Goal: Task Accomplishment & Management: Complete application form

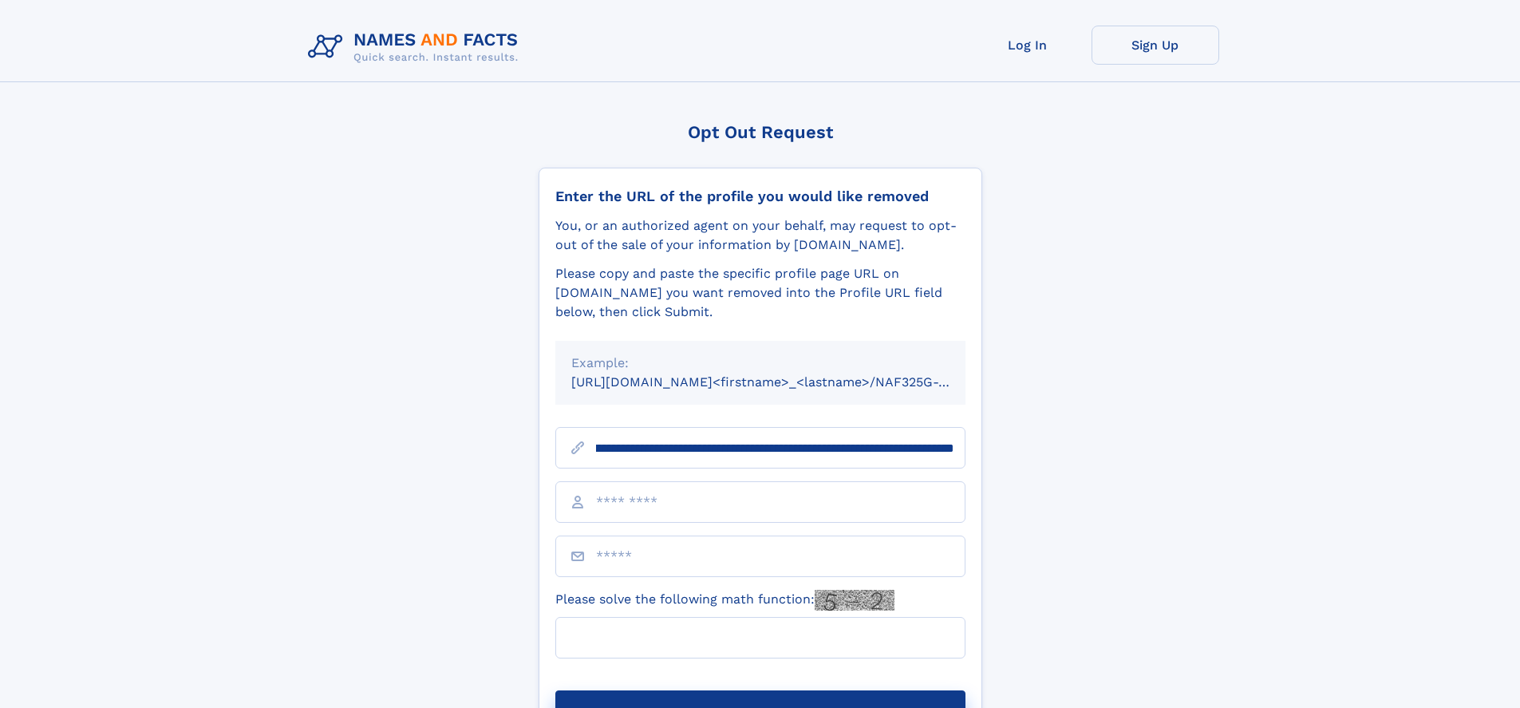
scroll to position [0, 201]
type input "**********"
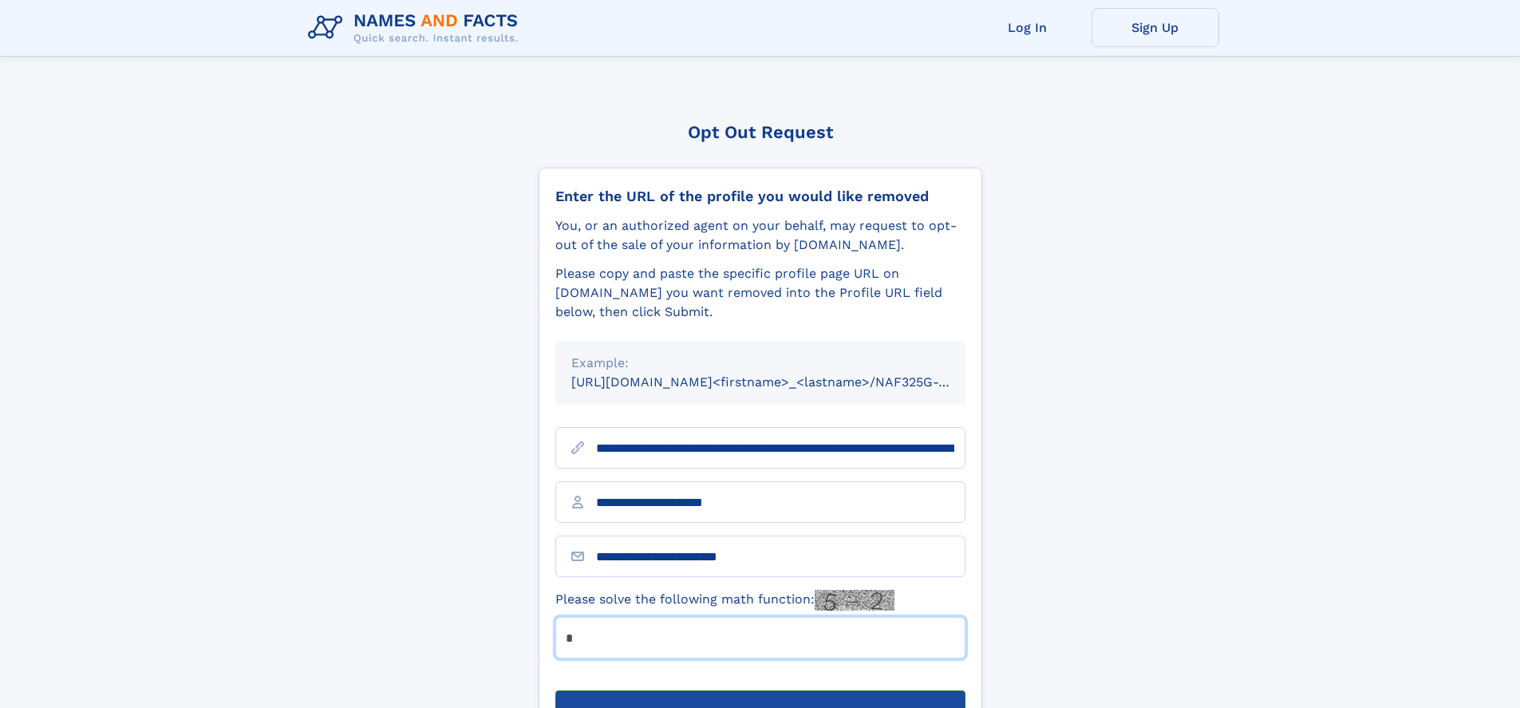
type input "*"
click at [760, 690] on button "Submit Opt Out Request" at bounding box center [760, 715] width 410 height 51
